Goal: Task Accomplishment & Management: Complete application form

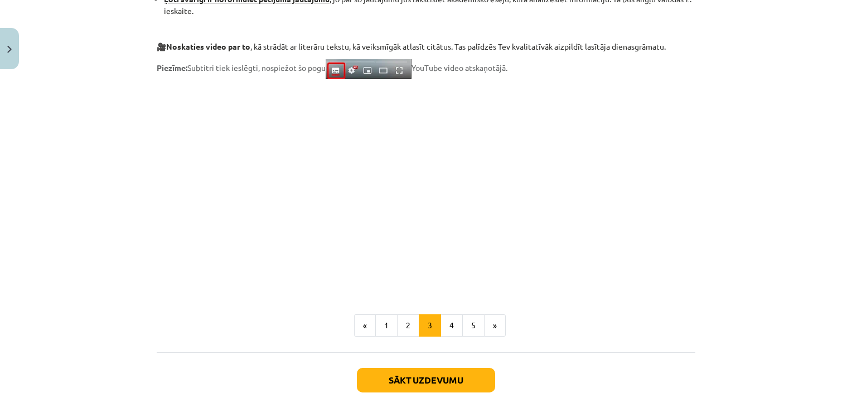
scroll to position [929, 0]
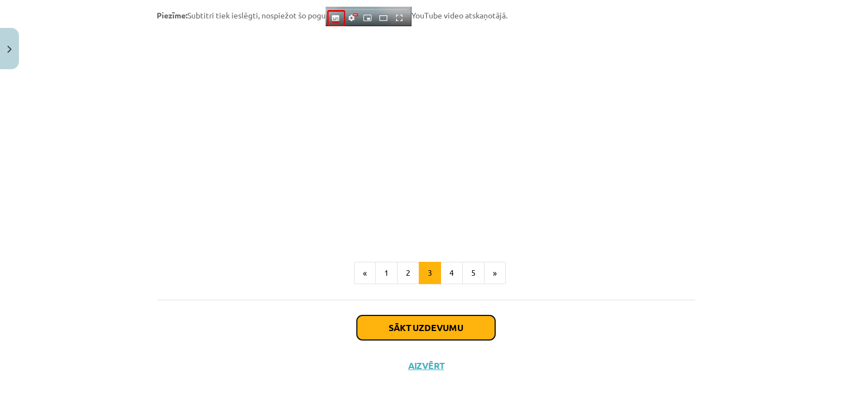
click at [434, 330] on button "Sākt uzdevumu" at bounding box center [426, 327] width 138 height 25
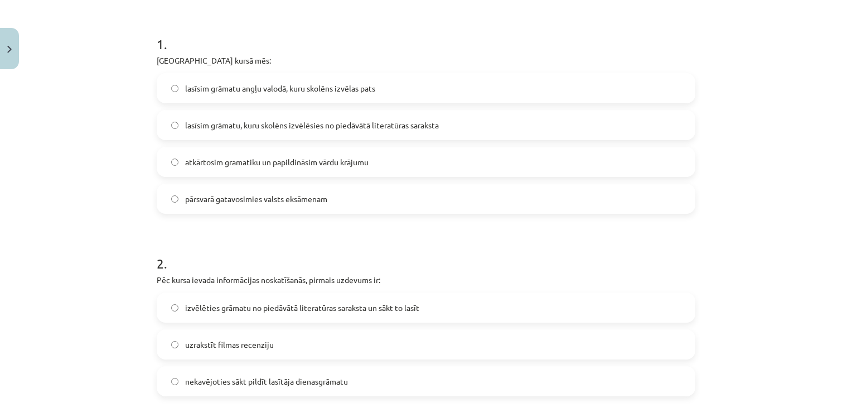
scroll to position [219, 0]
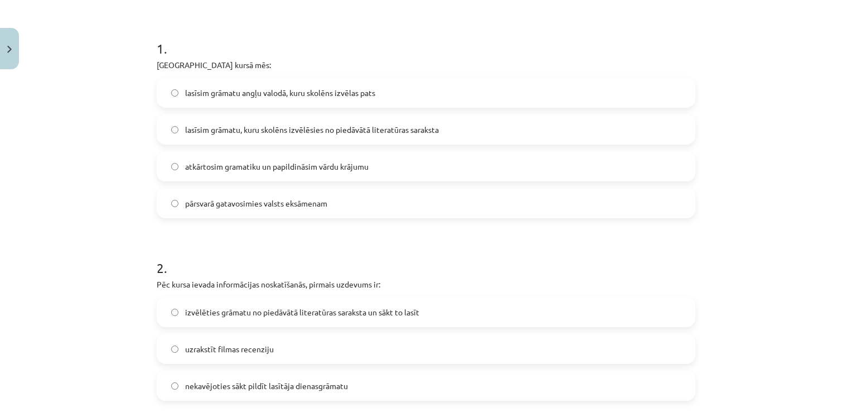
click at [551, 131] on label "lasīsim grāmatu, kuru skolēns izvēlēsies no piedāvātā literatūras saraksta" at bounding box center [426, 129] width 537 height 28
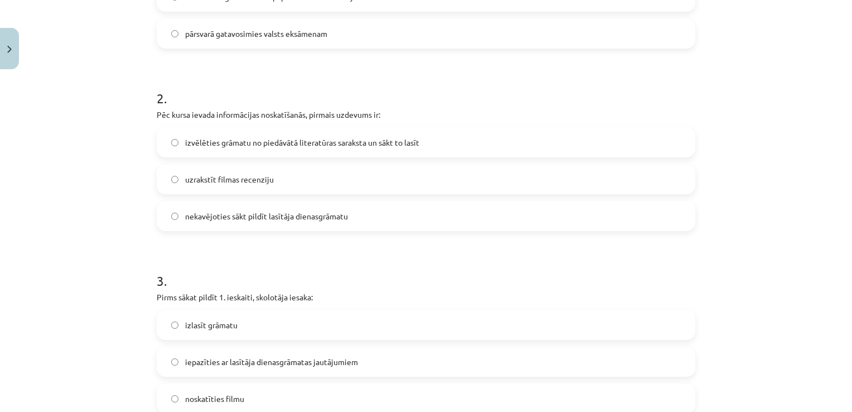
scroll to position [402, 0]
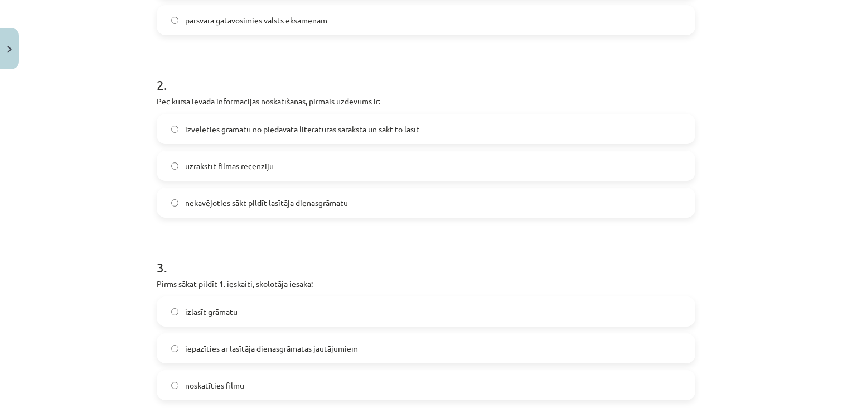
click at [614, 132] on label "izvēlēties grāmatu no piedāvātā literatūras saraksta un sākt to lasīt" at bounding box center [426, 129] width 537 height 28
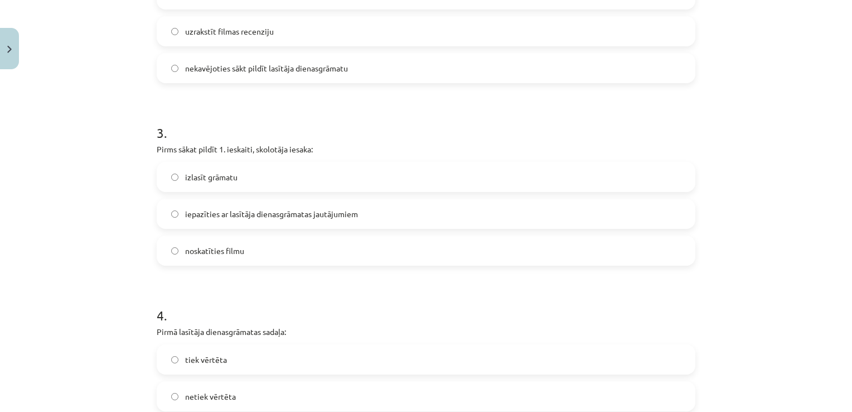
scroll to position [549, 0]
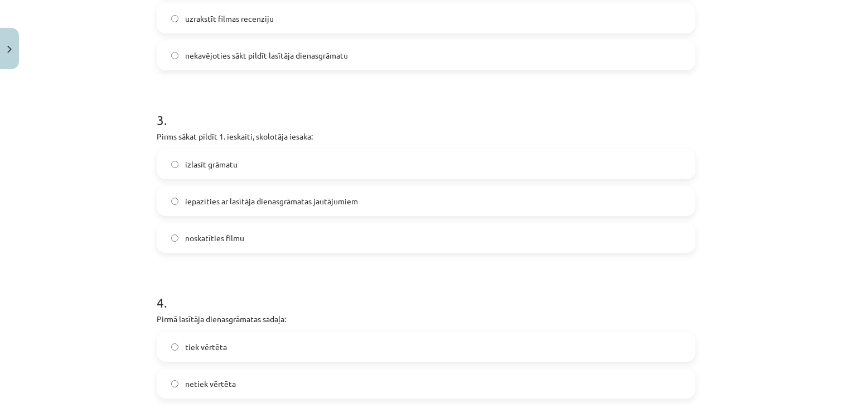
click at [550, 198] on label "iepazīties ar lasītāja dienasgrāmatas jautājumiem" at bounding box center [426, 201] width 537 height 28
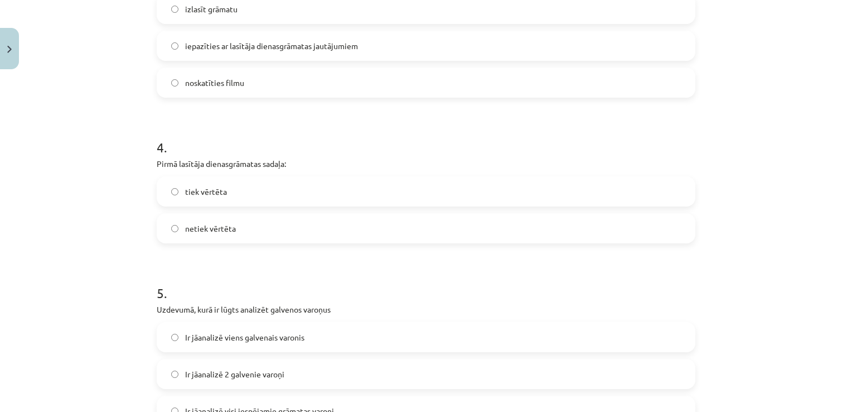
scroll to position [714, 0]
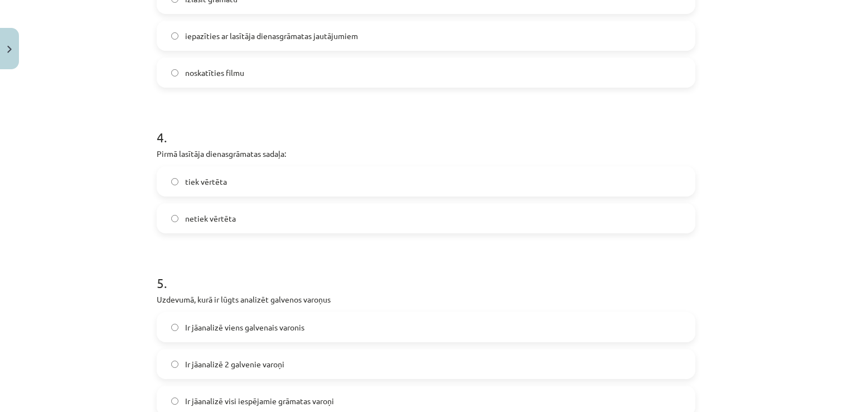
click at [534, 177] on label "tiek vērtēta" at bounding box center [426, 181] width 537 height 28
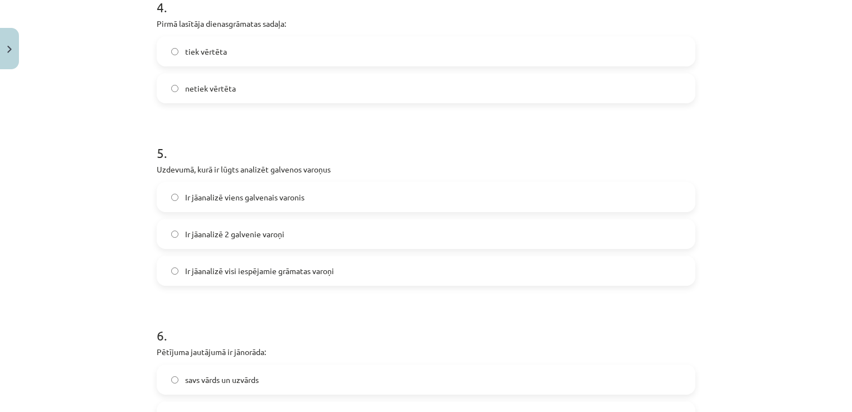
scroll to position [859, 0]
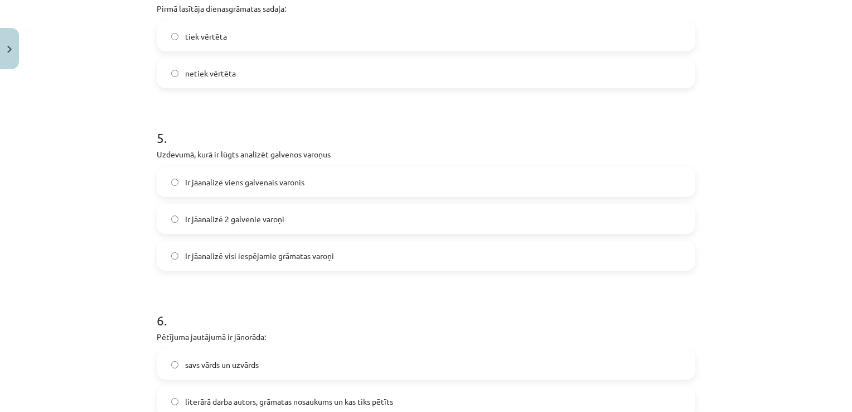
click at [613, 222] on label "Ir jāanalizē 2 galvenie varoņi" at bounding box center [426, 219] width 537 height 28
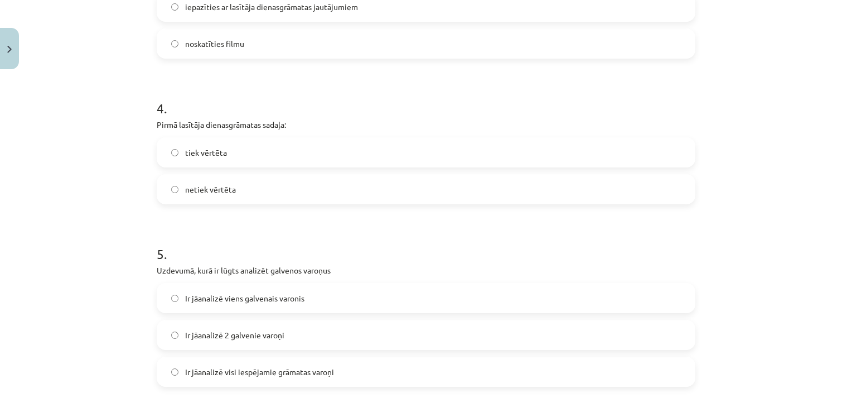
scroll to position [736, 0]
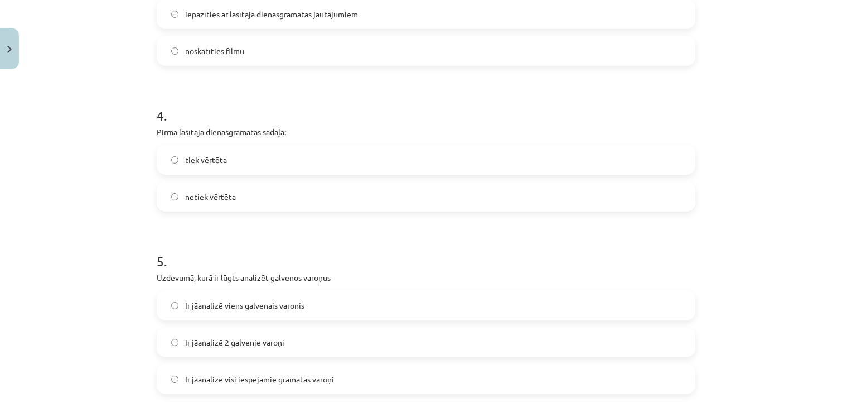
click at [624, 202] on label "netiek vērtēta" at bounding box center [426, 196] width 537 height 28
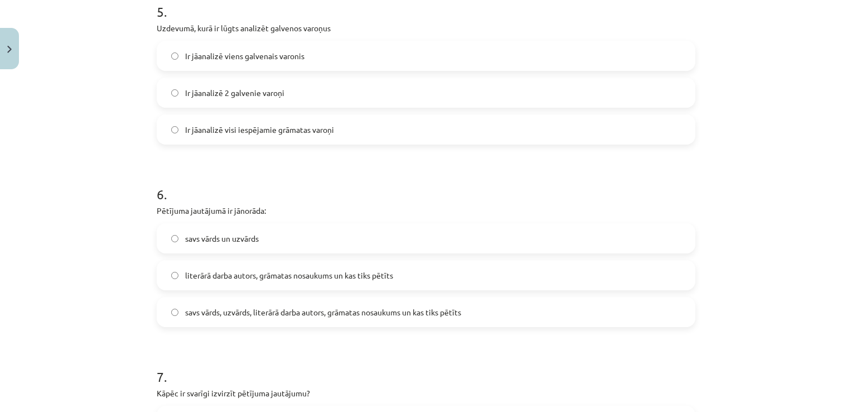
scroll to position [993, 0]
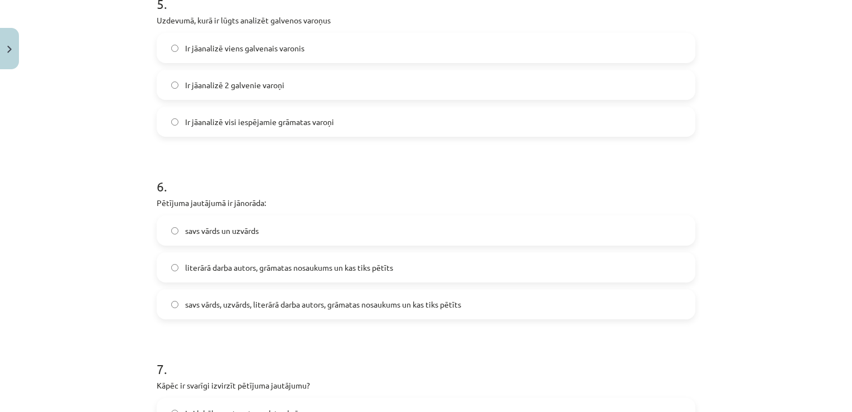
click at [520, 267] on label "literārā darba autors, grāmatas nosaukums un kas tiks pētīts" at bounding box center [426, 267] width 537 height 28
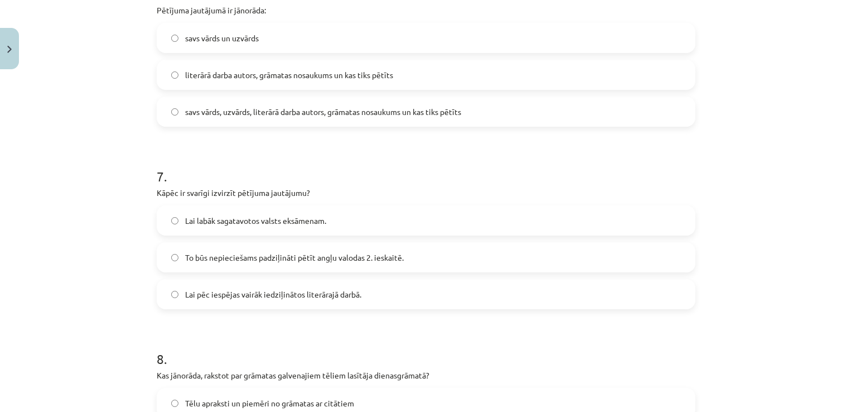
scroll to position [1211, 0]
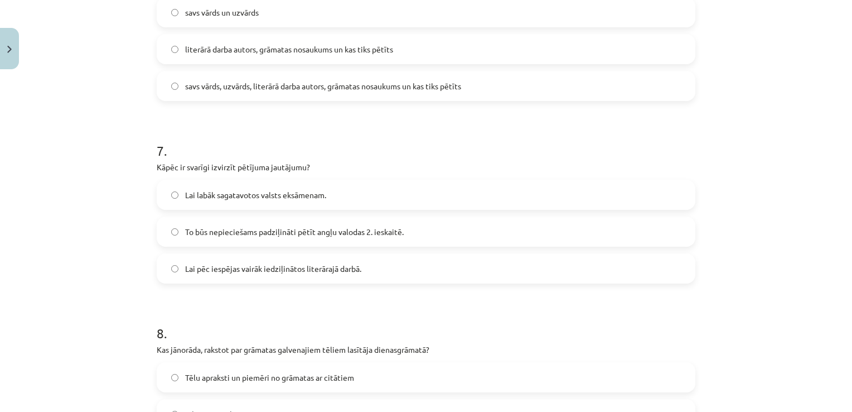
click at [533, 232] on label "To būs nepieciešams padziļināti pētīt angļu valodas 2. ieskaitē." at bounding box center [426, 232] width 537 height 28
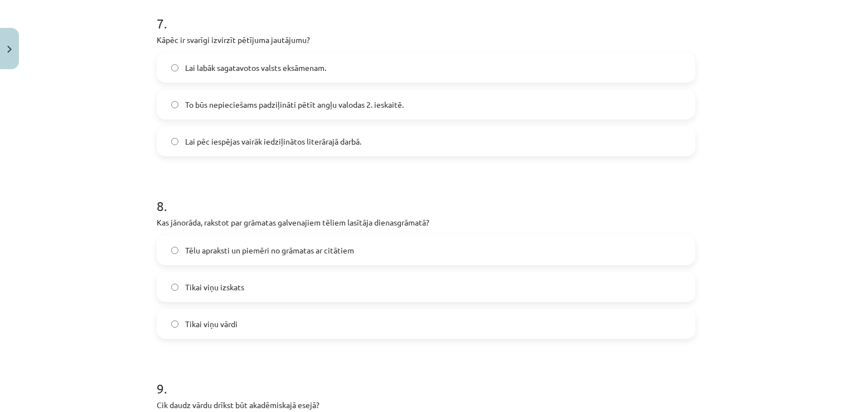
scroll to position [1356, 0]
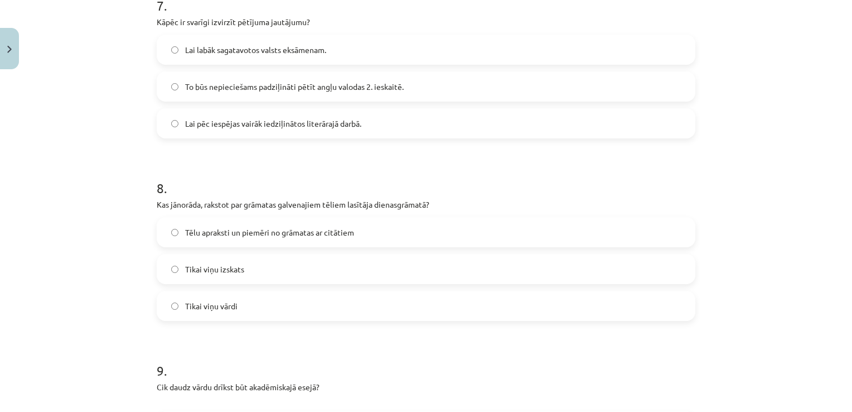
click at [624, 223] on label "Tēlu apraksti un piemēri no grāmatas ar citātiem" at bounding box center [426, 232] width 537 height 28
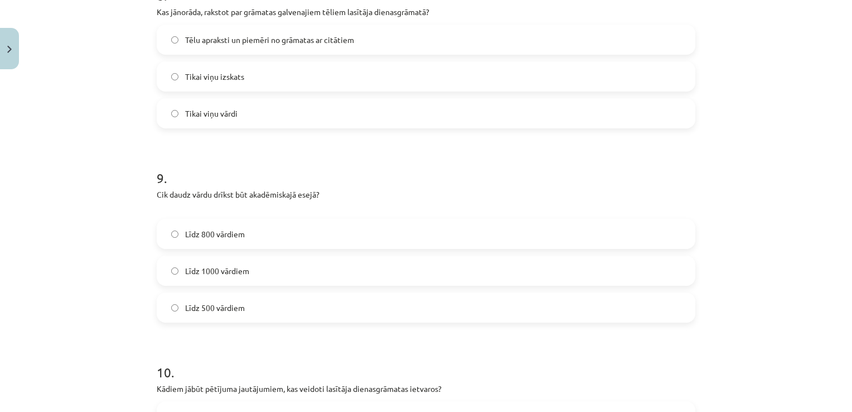
scroll to position [1551, 0]
click at [587, 238] on label "Līdz 800 vārdiem" at bounding box center [426, 231] width 537 height 28
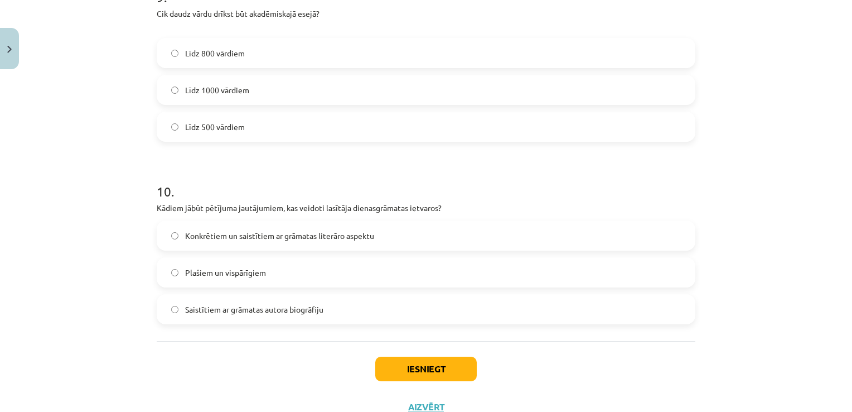
scroll to position [1747, 0]
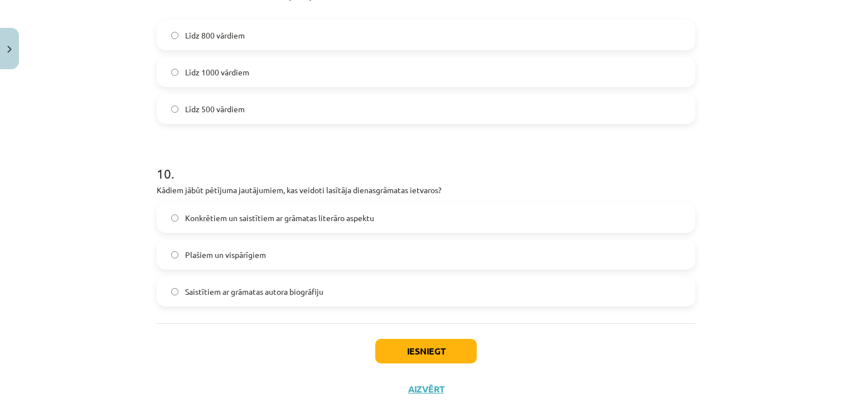
click at [493, 220] on label "Konkrētiem un saistītiem ar grāmatas literāro aspektu" at bounding box center [426, 218] width 537 height 28
click at [437, 340] on button "Iesniegt" at bounding box center [426, 351] width 102 height 25
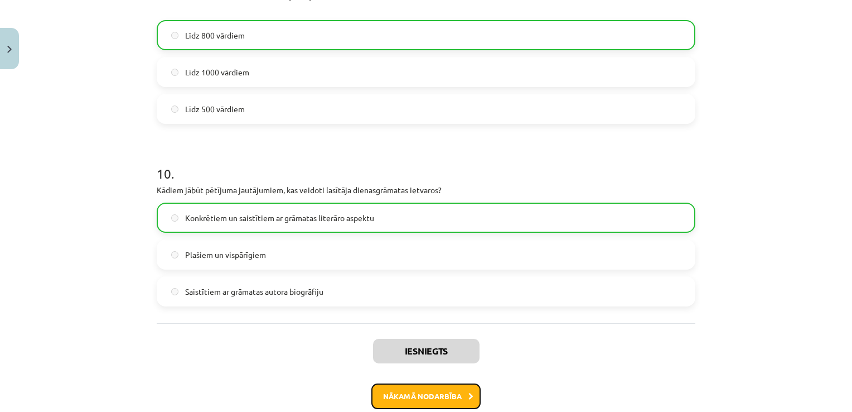
click at [438, 398] on button "Nākamā nodarbība" at bounding box center [425, 396] width 109 height 26
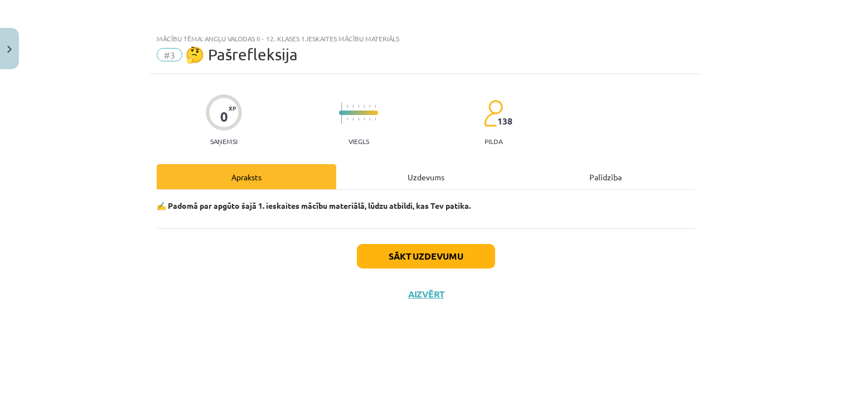
scroll to position [0, 0]
click at [455, 251] on button "Sākt uzdevumu" at bounding box center [426, 256] width 138 height 25
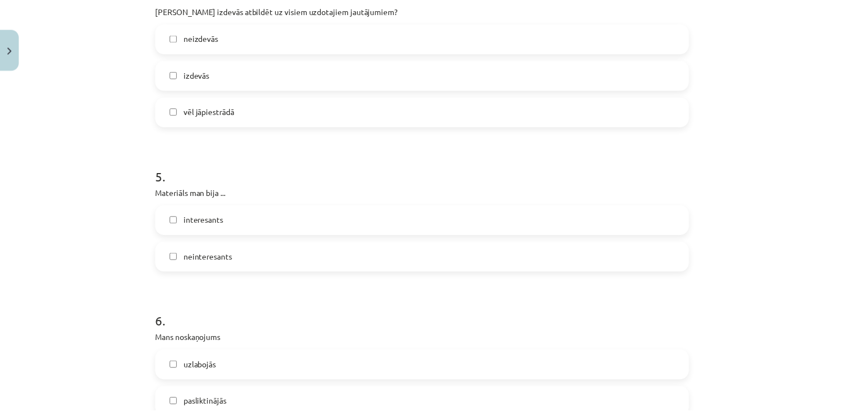
scroll to position [980, 0]
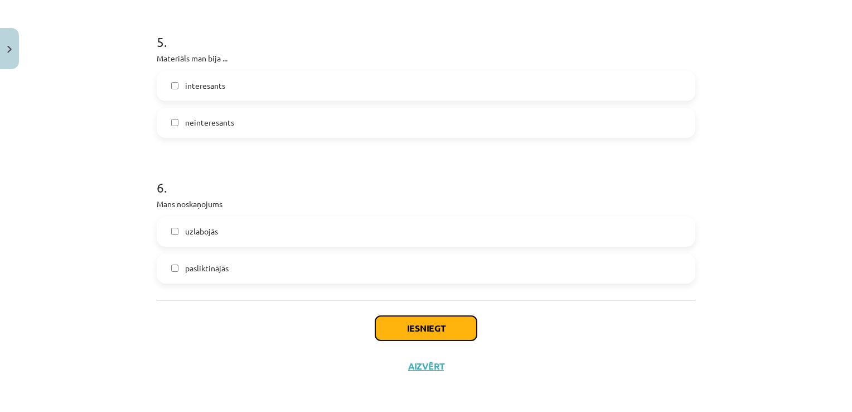
click at [417, 328] on button "Iesniegt" at bounding box center [426, 328] width 102 height 25
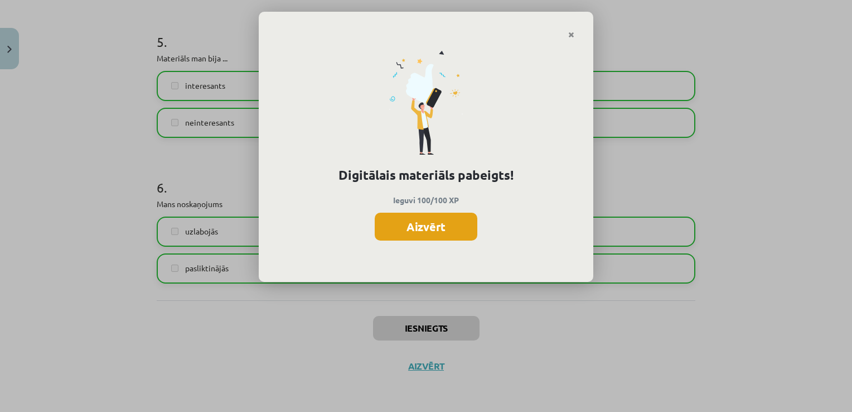
click at [437, 221] on button "Aizvērt" at bounding box center [426, 227] width 103 height 28
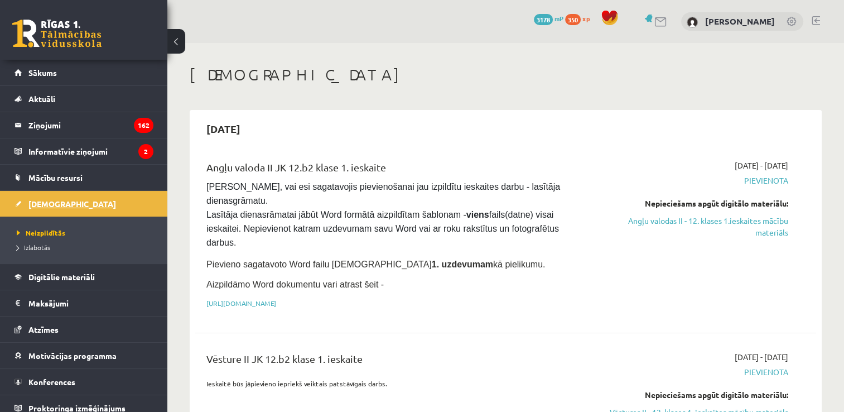
click at [48, 204] on span "[DEMOGRAPHIC_DATA]" at bounding box center [72, 204] width 88 height 10
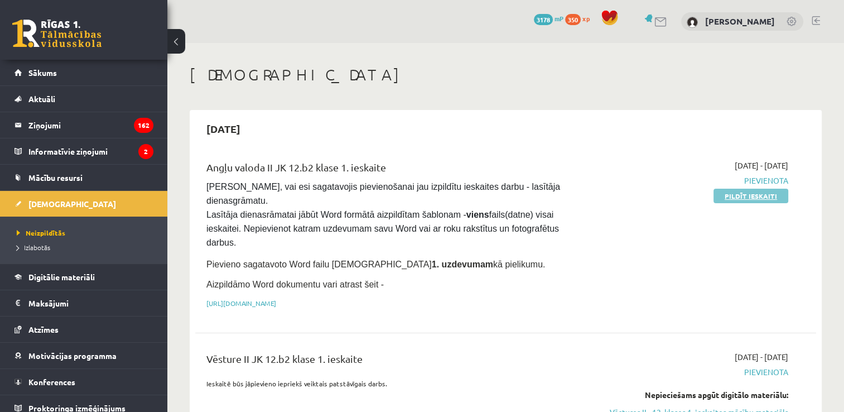
click at [726, 192] on link "Pildīt ieskaiti" at bounding box center [750, 196] width 75 height 15
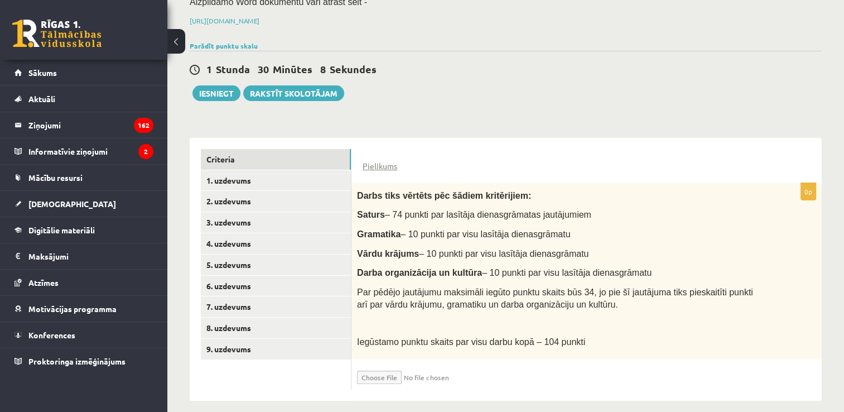
scroll to position [166, 0]
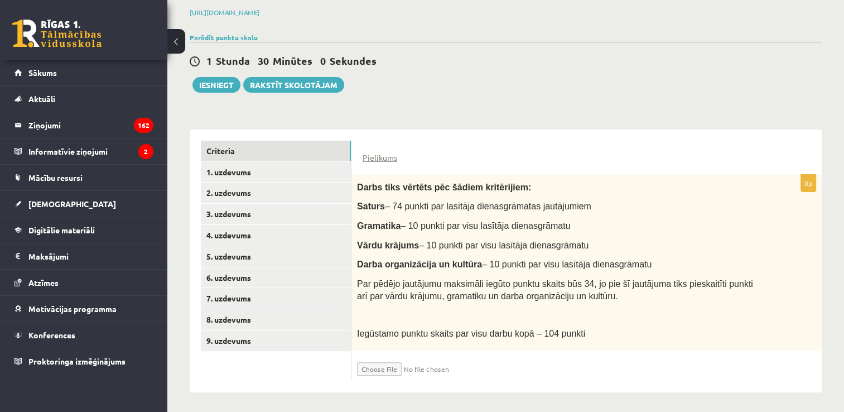
click at [377, 365] on input "file" at bounding box center [423, 365] width 133 height 19
type input "**********"
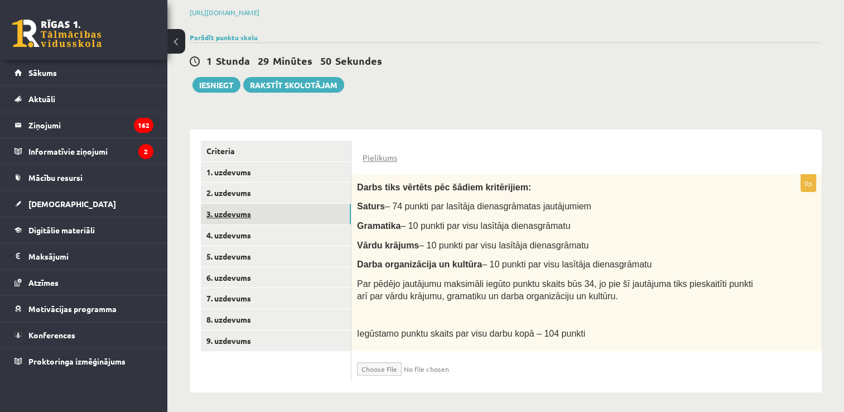
click at [321, 222] on link "3. uzdevums" at bounding box center [276, 214] width 150 height 21
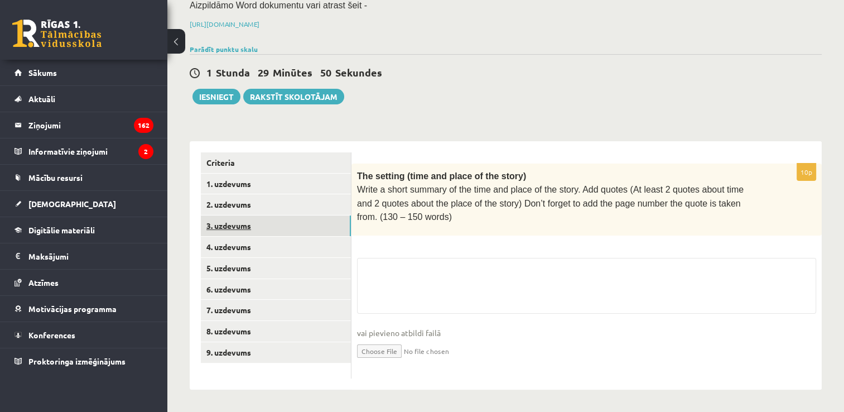
scroll to position [149, 0]
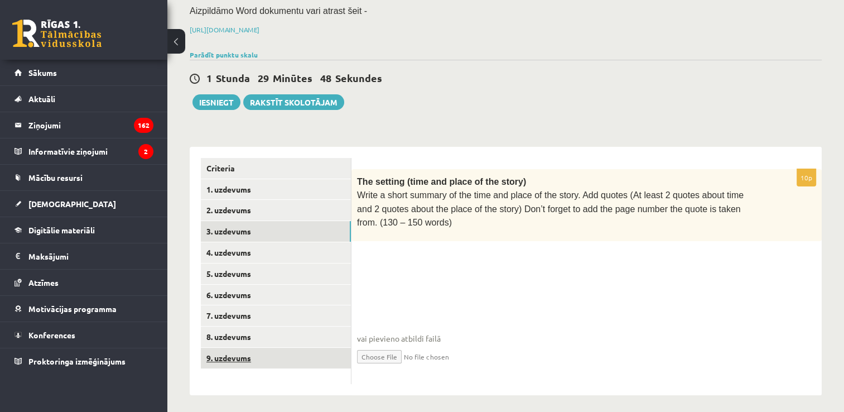
click at [280, 354] on link "9. uzdevums" at bounding box center [276, 358] width 150 height 21
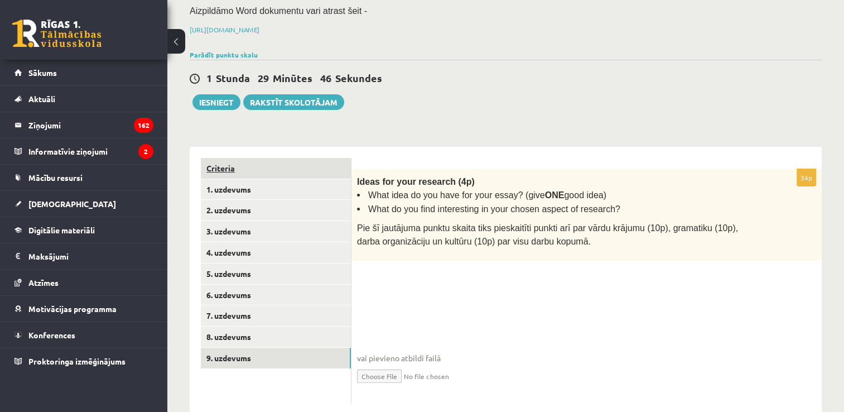
click at [297, 171] on link "Criteria" at bounding box center [276, 168] width 150 height 21
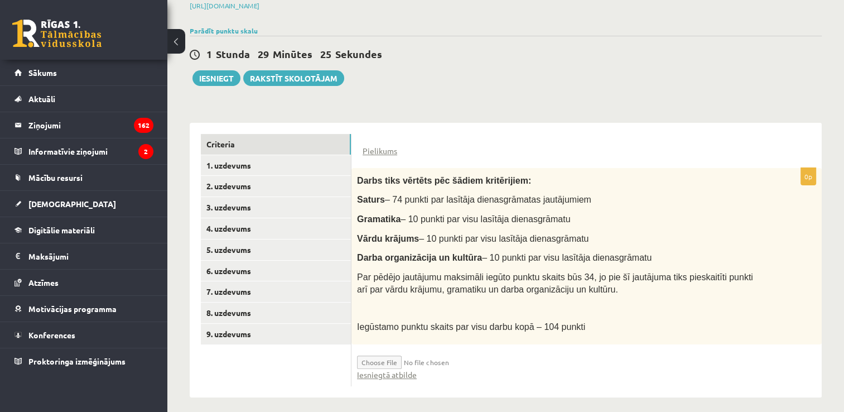
scroll to position [178, 0]
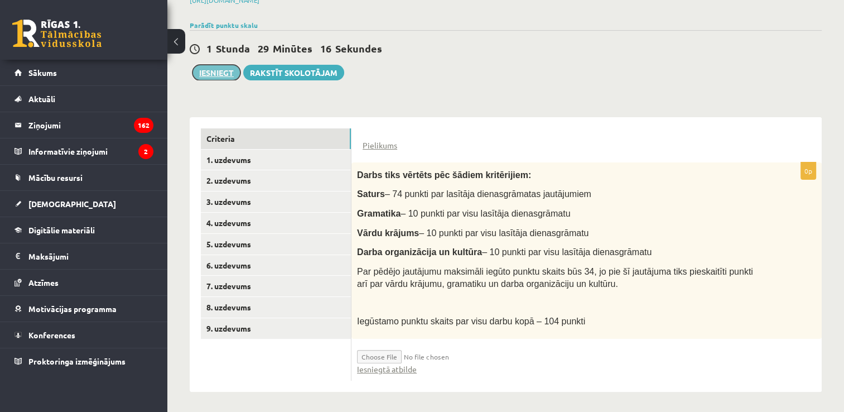
click at [218, 68] on button "Iesniegt" at bounding box center [216, 73] width 48 height 16
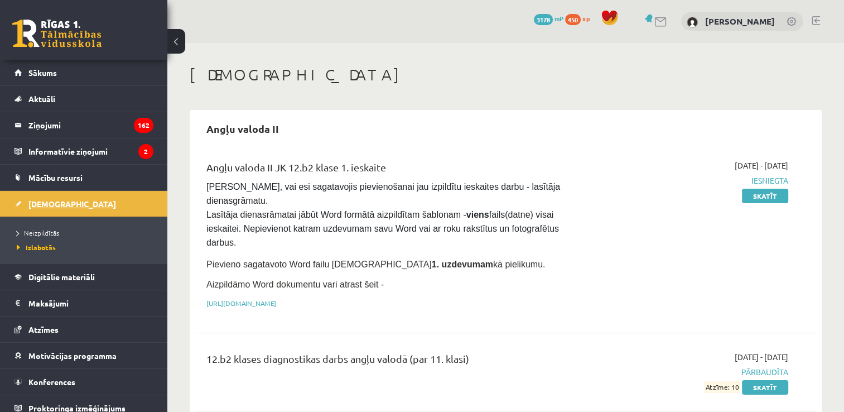
click at [59, 208] on link "[DEMOGRAPHIC_DATA]" at bounding box center [84, 204] width 139 height 26
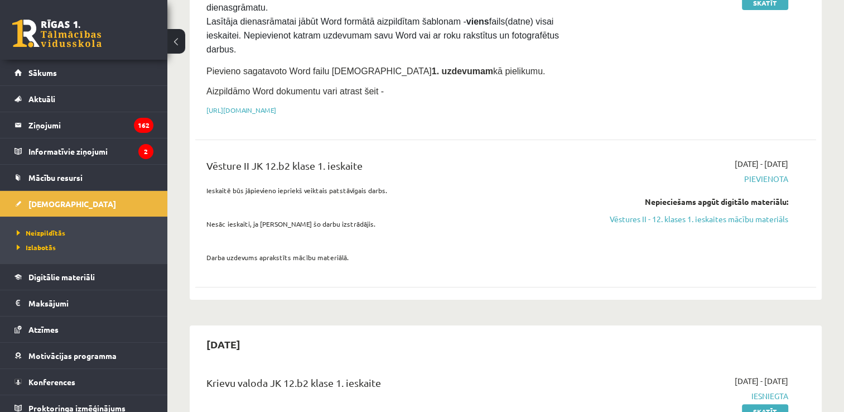
scroll to position [186, 0]
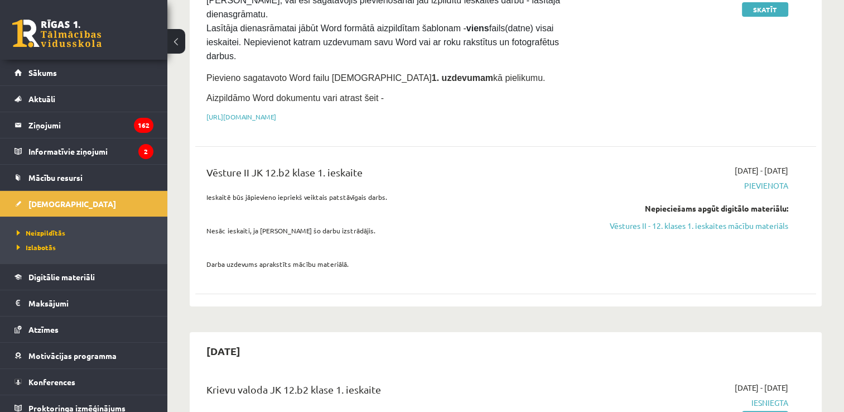
drag, startPoint x: 814, startPoint y: 47, endPoint x: 560, endPoint y: 168, distance: 281.7
click at [560, 192] on p "Ieskaitē būs jāpievieno iepriekš veiktais patstāvīgais darbs." at bounding box center [397, 197] width 382 height 10
click at [630, 220] on link "Vēstures II - 12. klases 1. ieskaites mācību materiāls" at bounding box center [696, 226] width 183 height 12
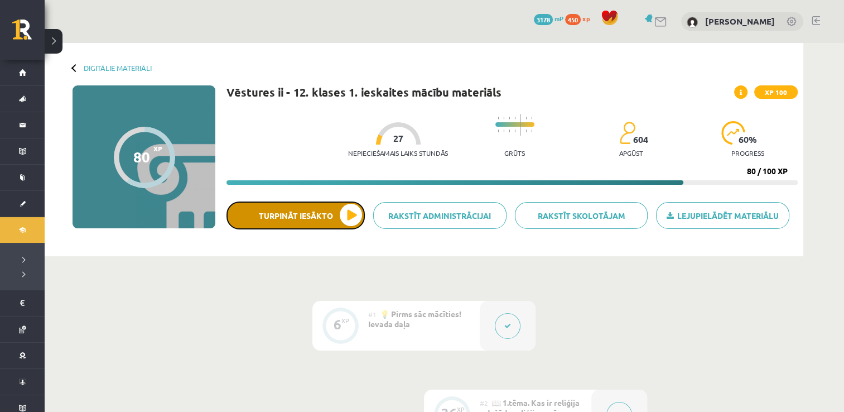
click at [324, 214] on button "Turpināt iesākto" at bounding box center [295, 215] width 138 height 28
